Goal: Communication & Community: Answer question/provide support

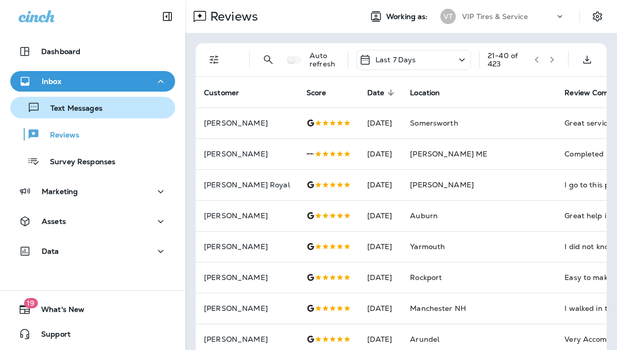
click at [77, 105] on p "Text Messages" at bounding box center [71, 109] width 62 height 10
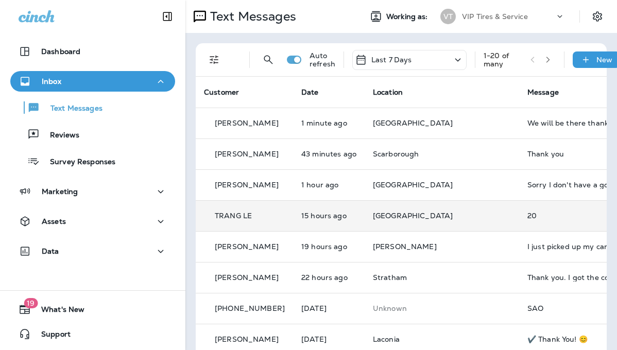
click at [464, 221] on td "[GEOGRAPHIC_DATA]" at bounding box center [442, 215] width 154 height 31
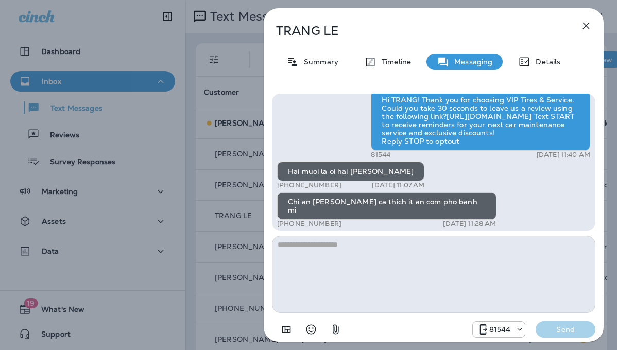
scroll to position [-1843, 0]
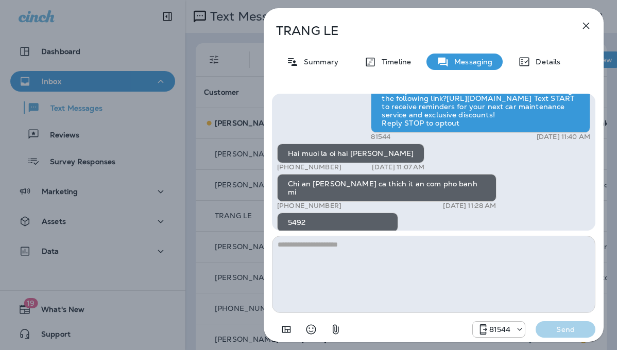
click at [580, 23] on icon "button" at bounding box center [586, 26] width 12 height 12
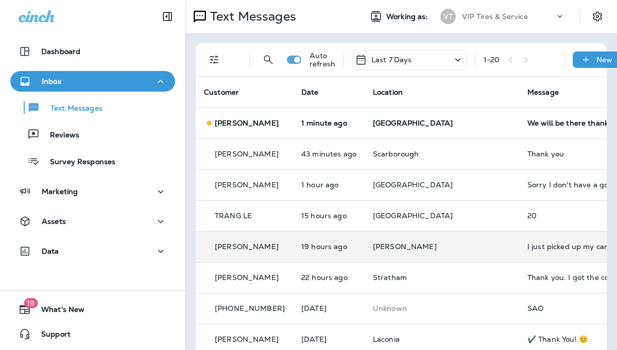
click at [524, 237] on td "I just picked up my car and it's way worse than when I dropped it off. Horrible…" at bounding box center [596, 246] width 154 height 31
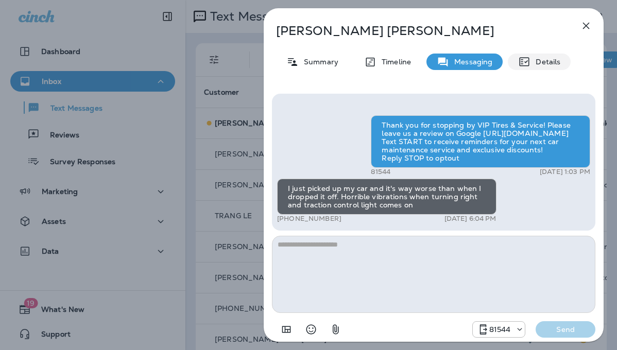
click at [548, 64] on p "Details" at bounding box center [545, 62] width 30 height 8
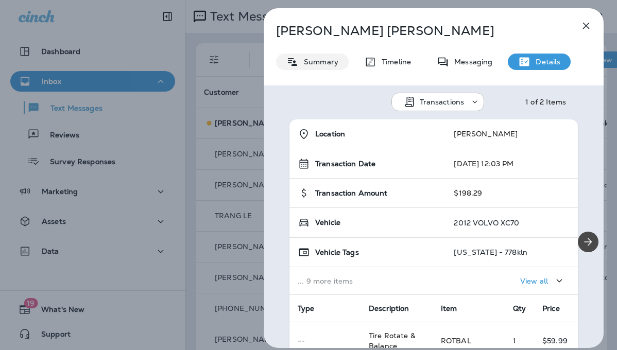
click at [325, 61] on p "Summary" at bounding box center [319, 62] width 40 height 8
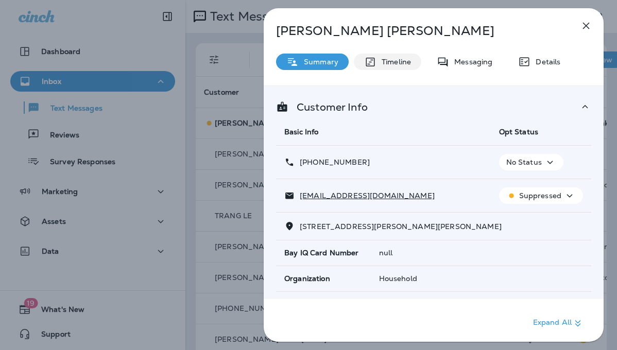
click at [389, 60] on p "Timeline" at bounding box center [393, 62] width 35 height 8
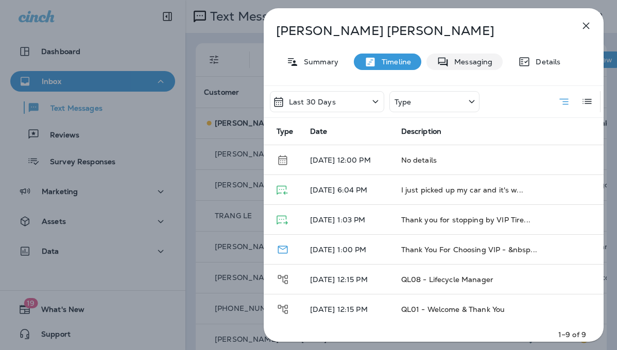
click at [476, 62] on p "Messaging" at bounding box center [470, 62] width 43 height 8
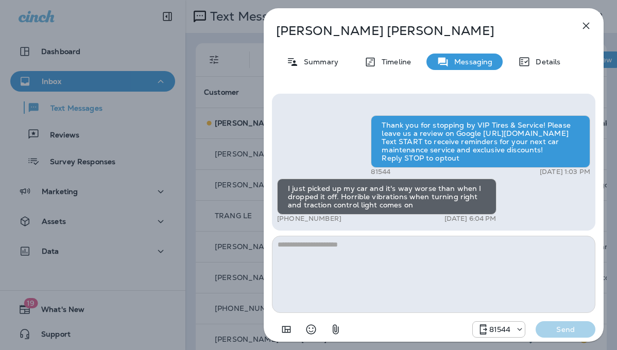
click at [410, 72] on div "[PERSON_NAME] Summary Timeline Messaging Details Thank you for stopping by VIP …" at bounding box center [434, 178] width 340 height 340
click at [404, 63] on p "Timeline" at bounding box center [393, 62] width 35 height 8
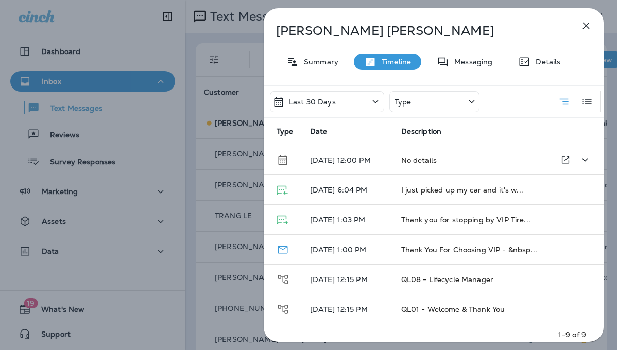
click at [442, 158] on td "No details" at bounding box center [470, 160] width 155 height 30
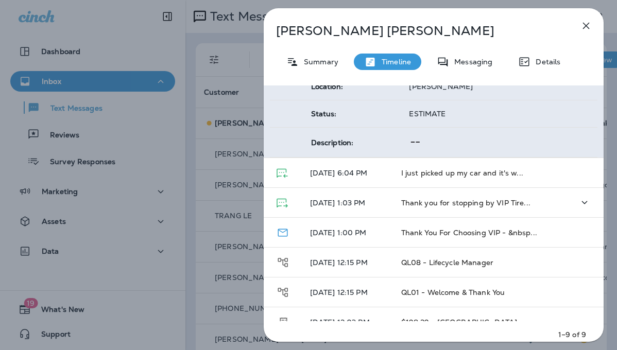
scroll to position [103, 0]
click at [456, 178] on td "I just picked up my car and it's w..." at bounding box center [470, 172] width 155 height 30
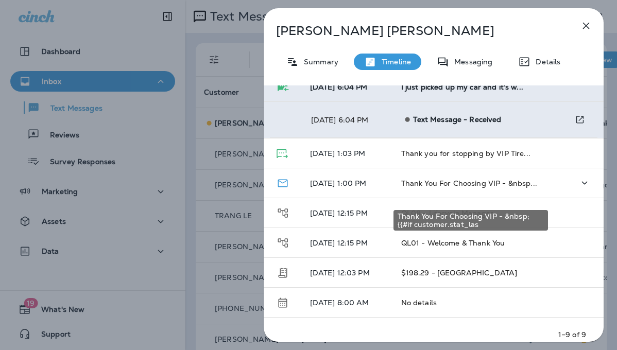
scroll to position [0, 0]
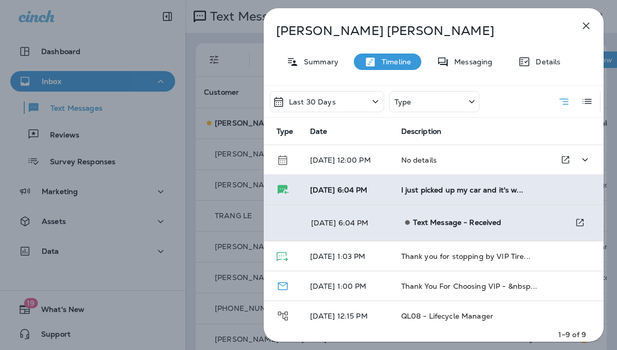
click at [451, 157] on td "No details" at bounding box center [470, 160] width 155 height 30
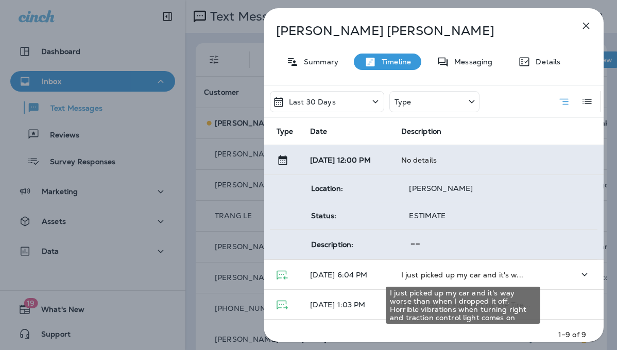
click at [429, 273] on span "I just picked up my car and it's w..." at bounding box center [462, 274] width 122 height 9
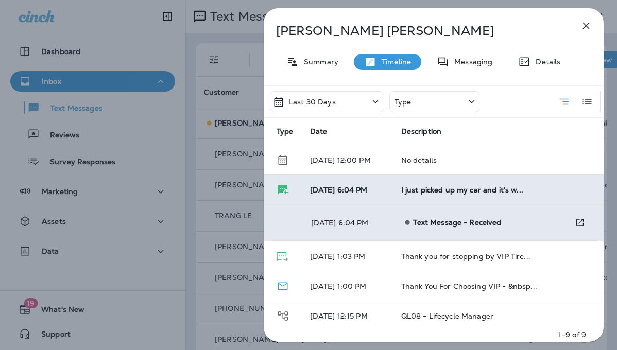
click at [540, 56] on div "Details" at bounding box center [539, 62] width 63 height 16
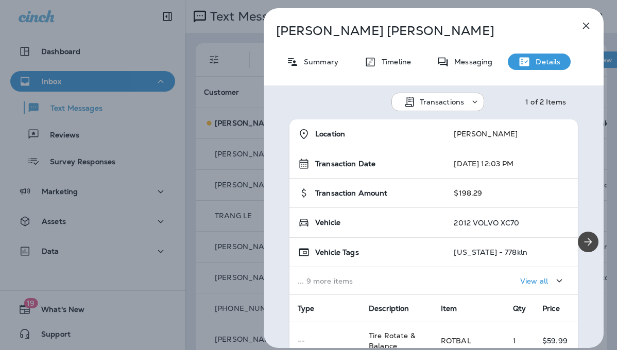
click at [583, 23] on icon "button" at bounding box center [586, 26] width 7 height 7
